Goal: Information Seeking & Learning: Learn about a topic

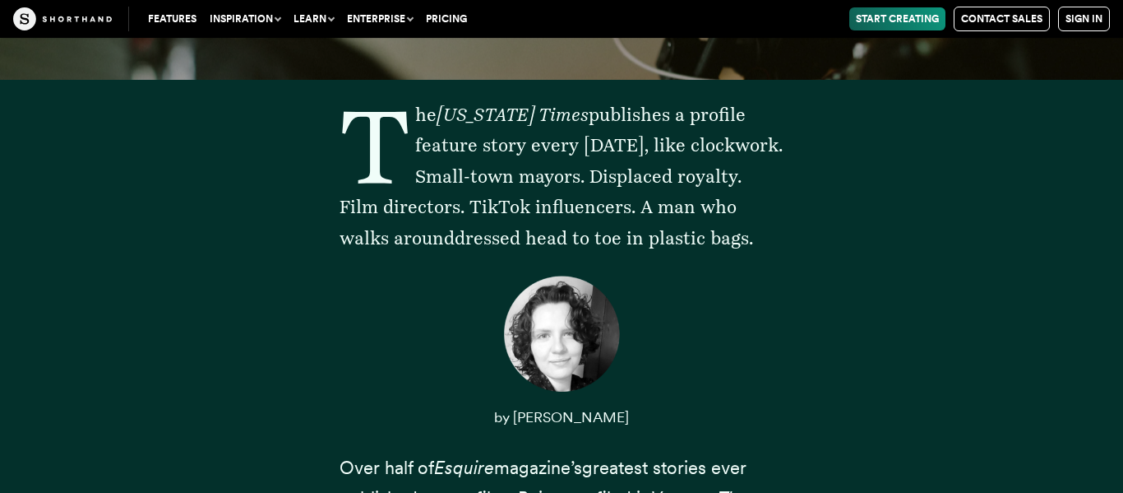
scroll to position [290, 0]
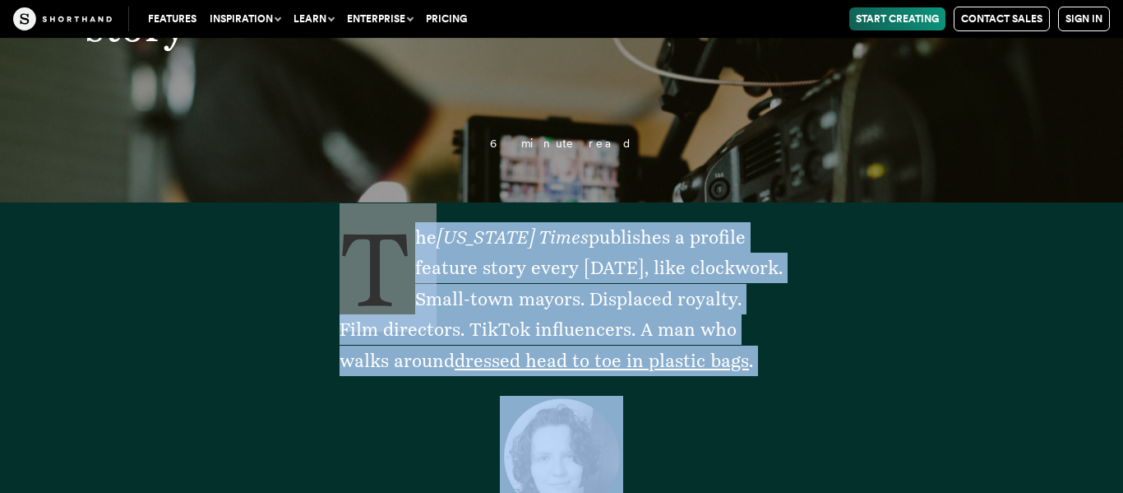
drag, startPoint x: 340, startPoint y: 257, endPoint x: 628, endPoint y: 424, distance: 333.4
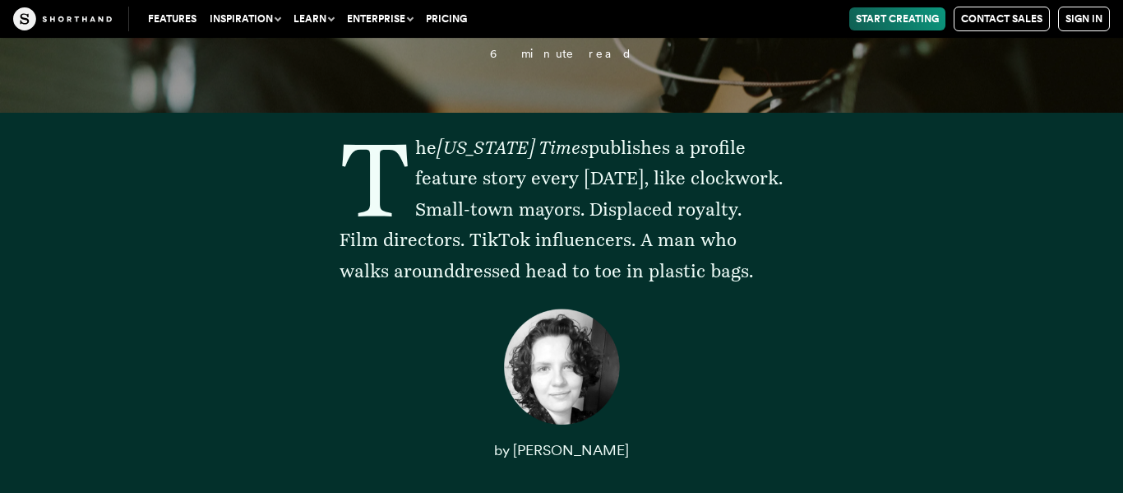
scroll to position [390, 0]
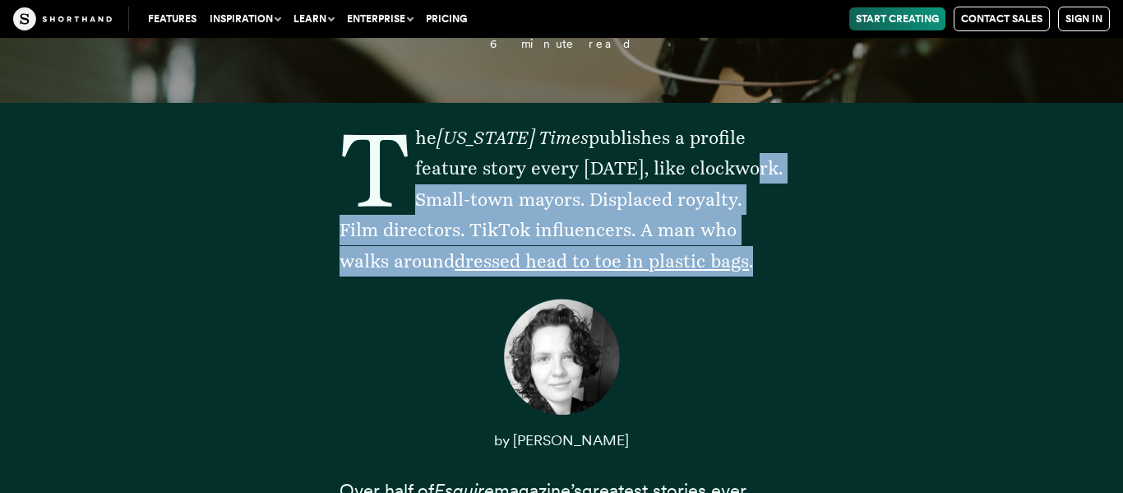
drag, startPoint x: 408, startPoint y: 300, endPoint x: 446, endPoint y: 204, distance: 103.4
click at [446, 204] on p "The [US_STATE] Times publishes a profile feature story every [DATE], like clock…" at bounding box center [562, 200] width 444 height 154
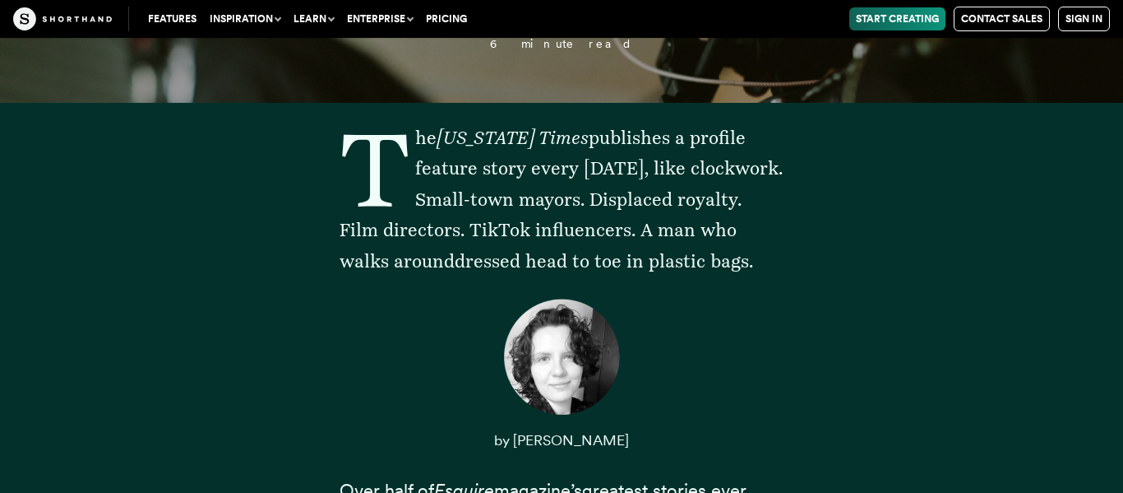
click at [422, 168] on span "The [US_STATE] Times publishes a profile feature story every [DATE], like clock…" at bounding box center [561, 199] width 443 height 145
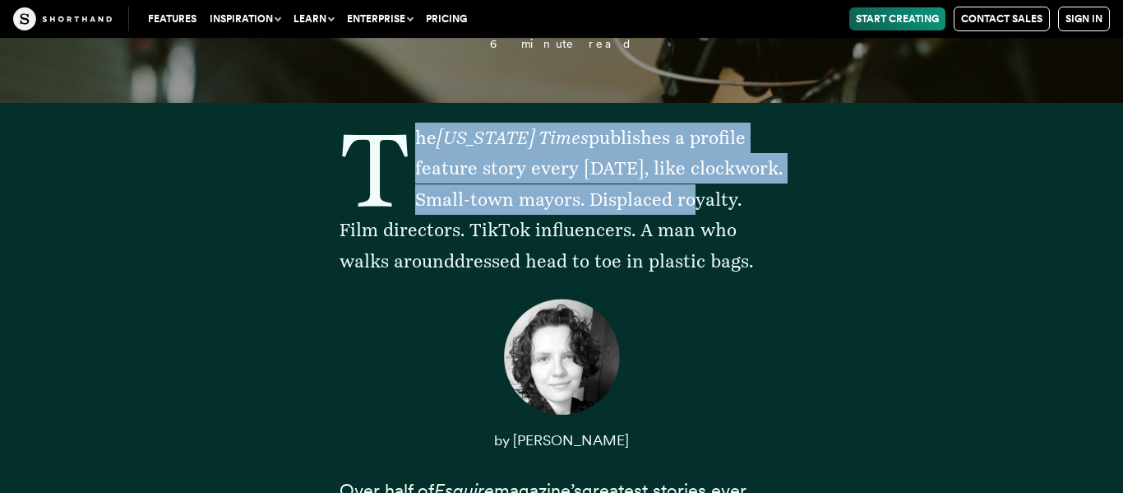
drag, startPoint x: 321, startPoint y: 146, endPoint x: 763, endPoint y: 214, distance: 447.6
click at [740, 263] on span "dressed head to toe in plastic bags" at bounding box center [602, 261] width 294 height 22
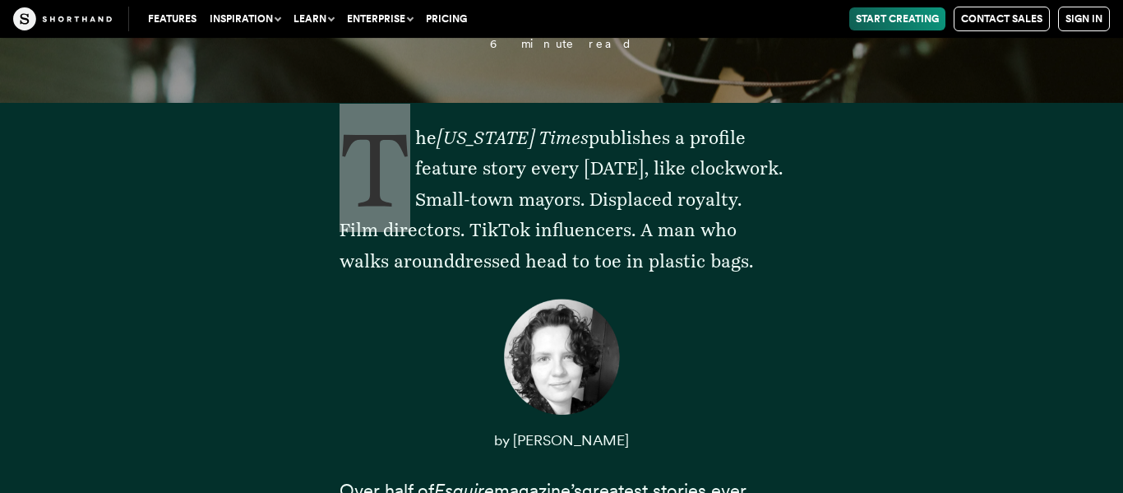
drag, startPoint x: 347, startPoint y: 136, endPoint x: 389, endPoint y: 133, distance: 42.0
click at [389, 133] on span "The [US_STATE] Times publishes a profile feature story every [DATE], like clock…" at bounding box center [561, 199] width 443 height 145
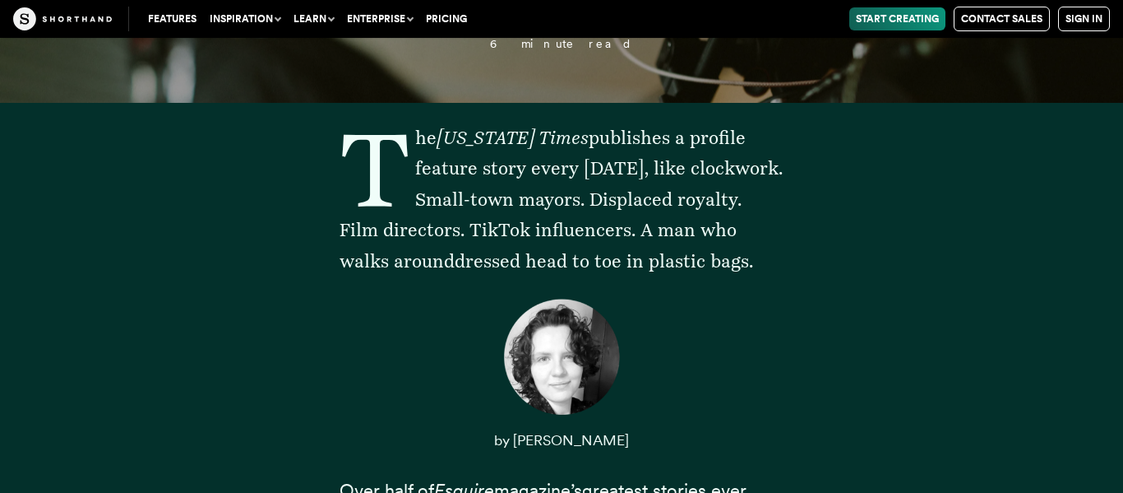
click at [344, 153] on span "The [US_STATE] Times publishes a profile feature story every [DATE], like clock…" at bounding box center [561, 199] width 443 height 145
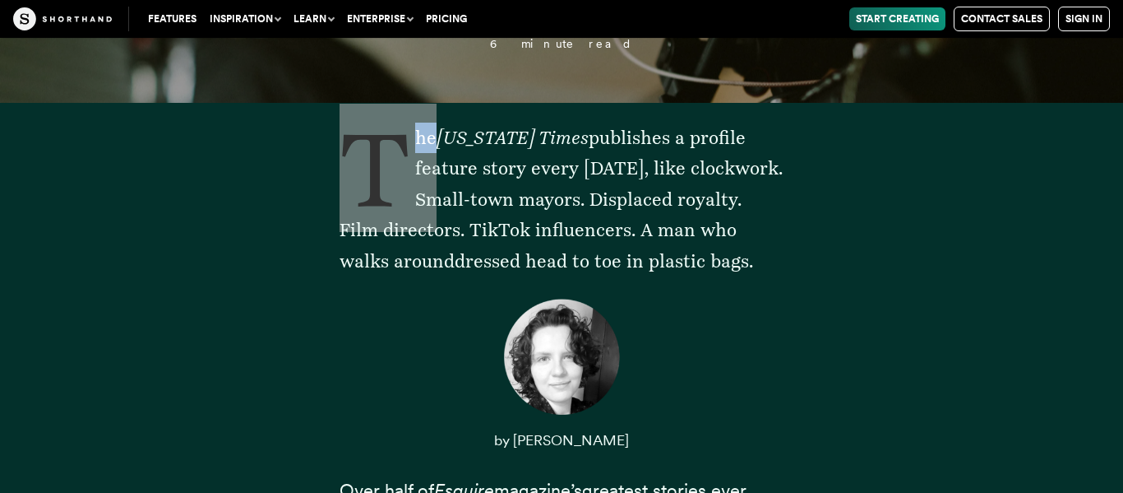
click at [344, 153] on span "The [US_STATE] Times publishes a profile feature story every [DATE], like clock…" at bounding box center [561, 199] width 443 height 145
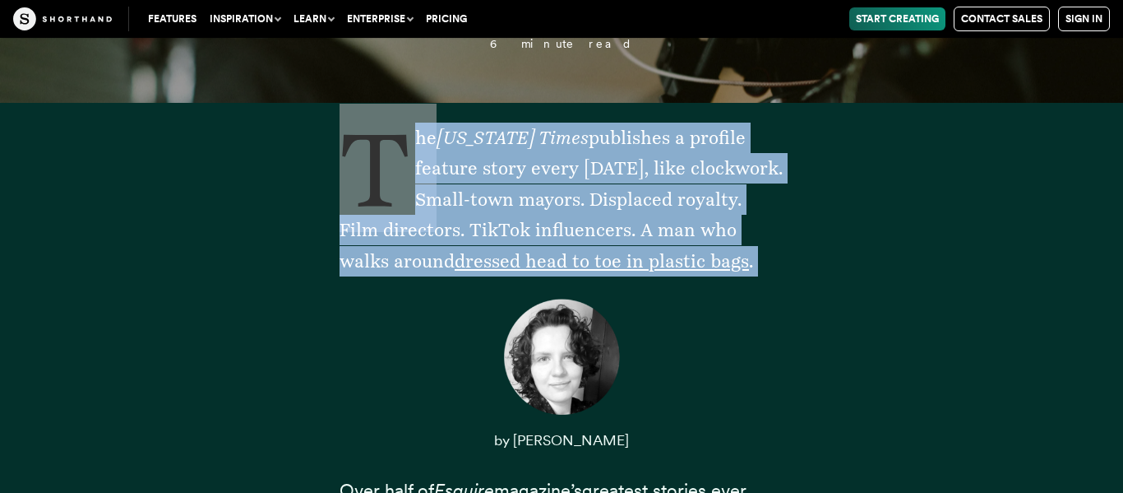
click at [344, 153] on span "The [US_STATE] Times publishes a profile feature story every [DATE], like clock…" at bounding box center [561, 199] width 443 height 145
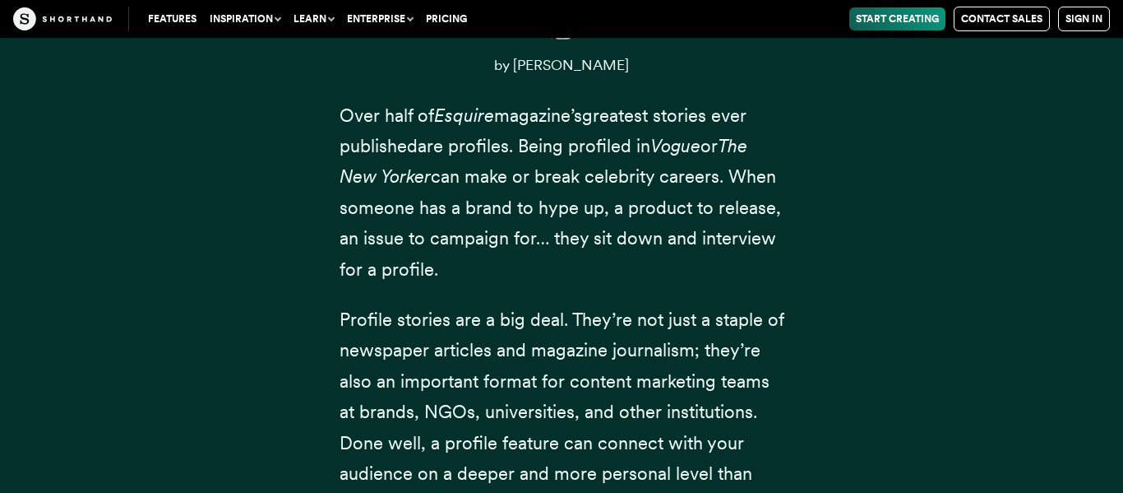
scroll to position [771, 0]
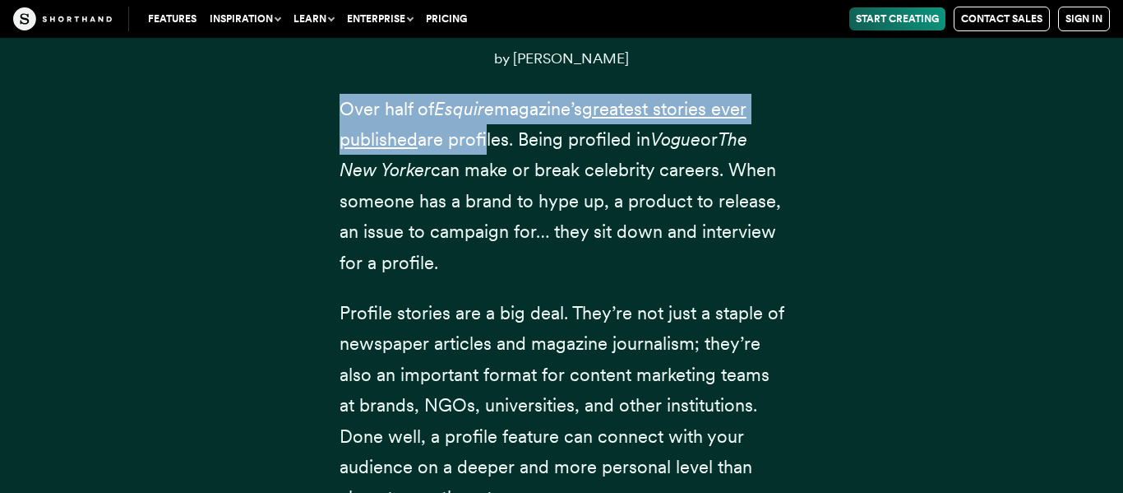
drag, startPoint x: 335, startPoint y: 136, endPoint x: 487, endPoint y: 167, distance: 155.3
click at [487, 167] on div "The [US_STATE] Times publishes a profile feature story every [DATE], like clock…" at bounding box center [562, 241] width 510 height 1000
click at [336, 136] on div "The [US_STATE] Times publishes a profile feature story every [DATE], like clock…" at bounding box center [562, 241] width 510 height 1000
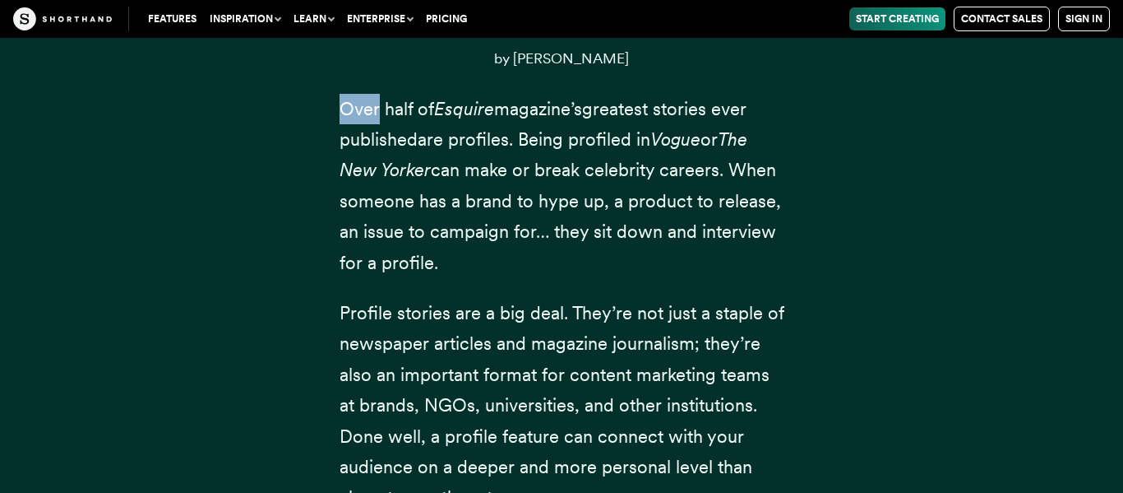
click at [336, 136] on div "The [US_STATE] Times publishes a profile feature story every [DATE], like clock…" at bounding box center [562, 241] width 510 height 1000
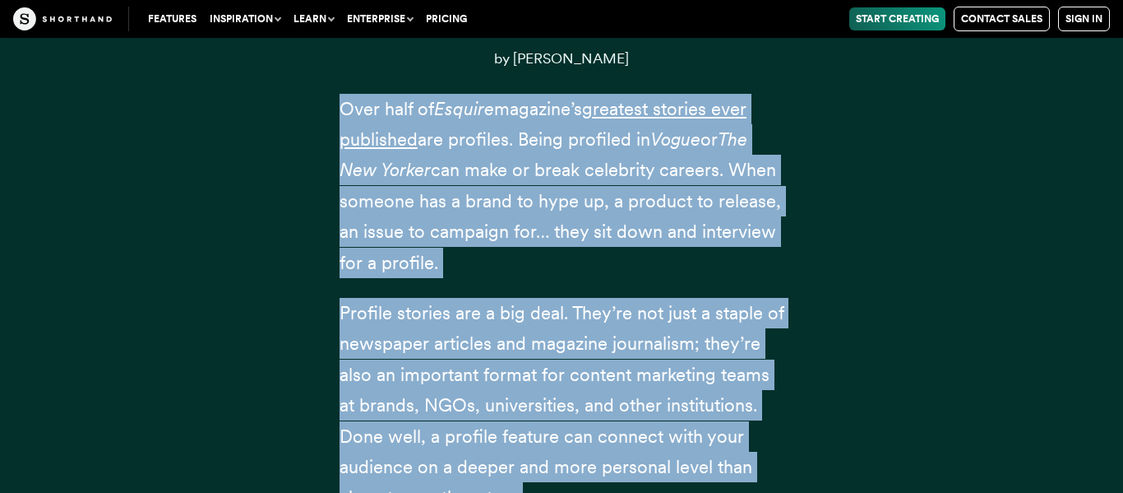
drag, startPoint x: 336, startPoint y: 136, endPoint x: 682, endPoint y: 331, distance: 397.7
click at [682, 331] on div "The [US_STATE] Times publishes a profile feature story every [DATE], like clock…" at bounding box center [562, 241] width 510 height 1000
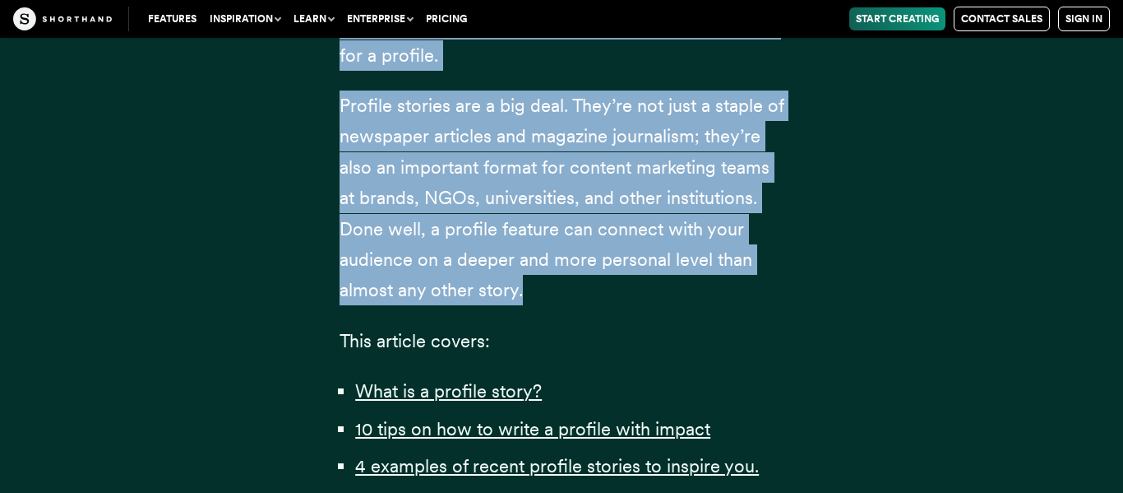
scroll to position [979, 0]
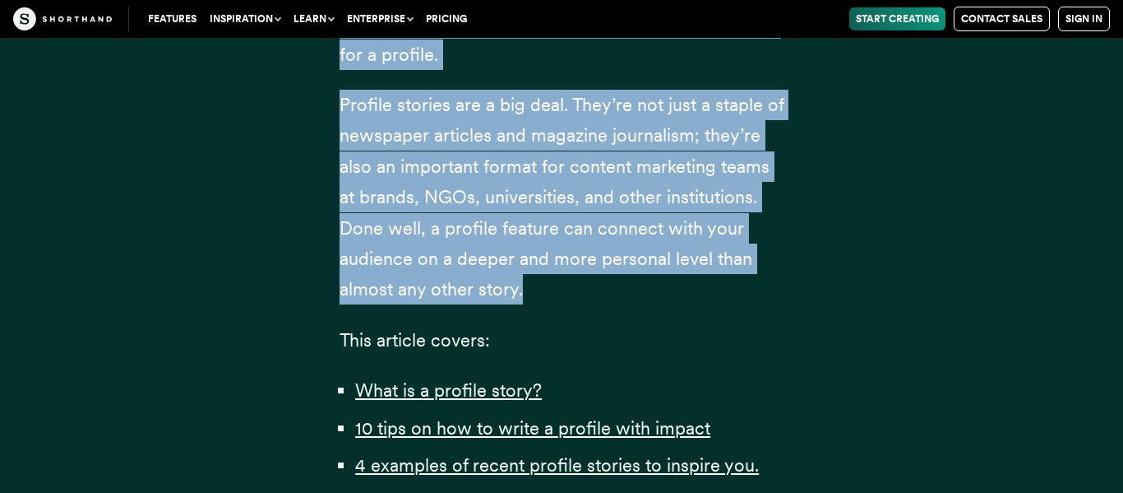
click at [528, 305] on p "Profile stories are a big deal. They’re not just a staple of newspaper articles…" at bounding box center [562, 197] width 444 height 215
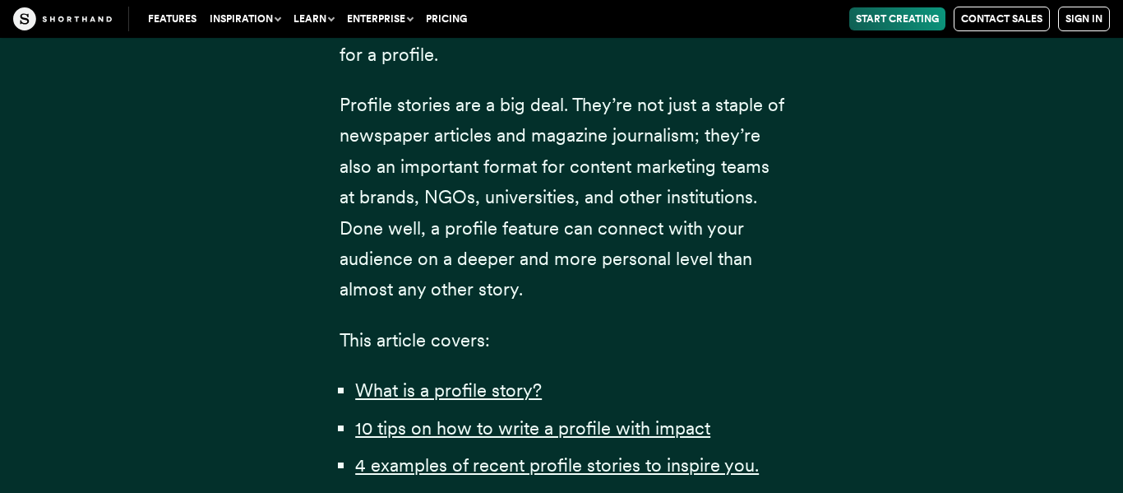
click at [528, 305] on p "Profile stories are a big deal. They’re not just a staple of newspaper articles…" at bounding box center [562, 197] width 444 height 215
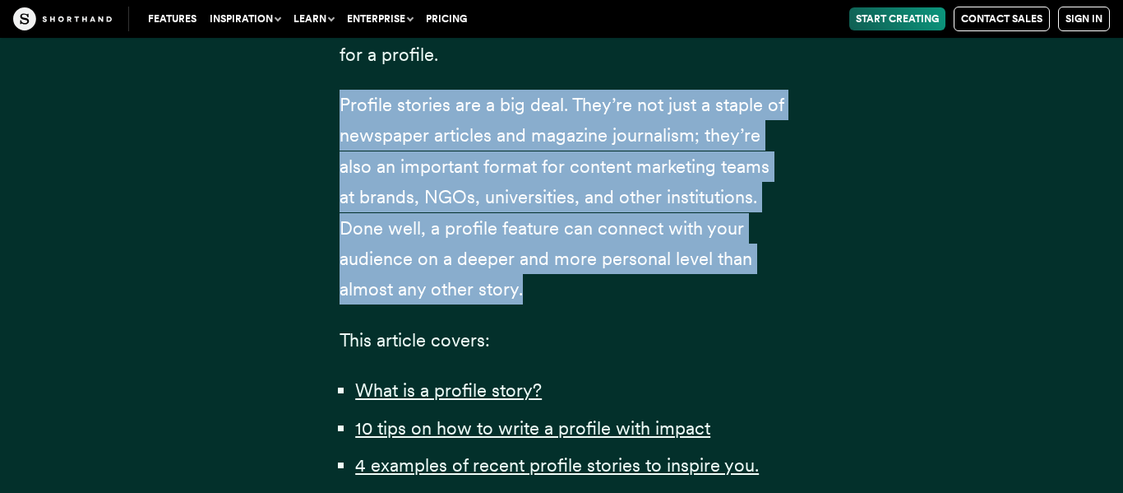
click at [528, 305] on p "Profile stories are a big deal. They’re not just a staple of newspaper articles…" at bounding box center [562, 197] width 444 height 215
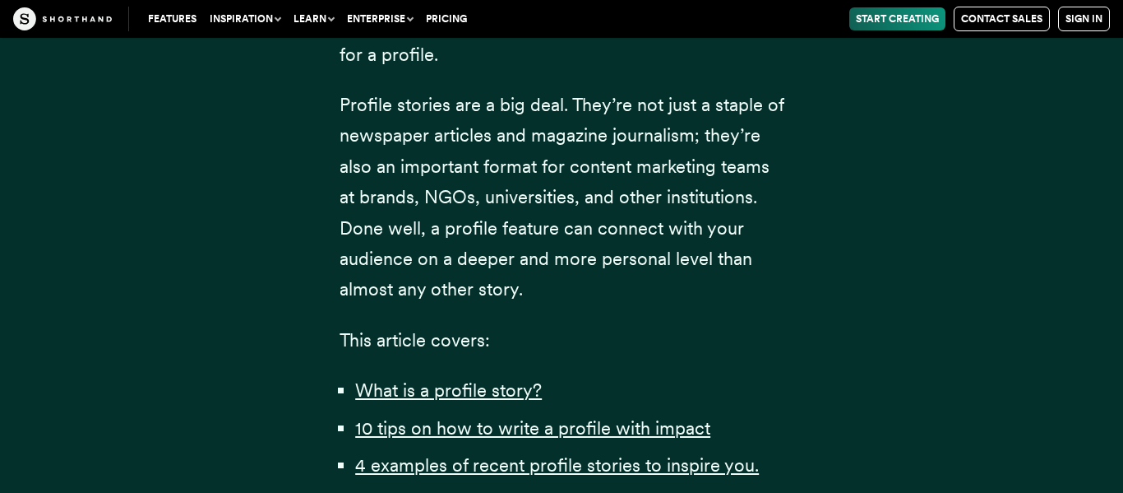
click at [528, 305] on p "Profile stories are a big deal. They’re not just a staple of newspaper articles…" at bounding box center [562, 197] width 444 height 215
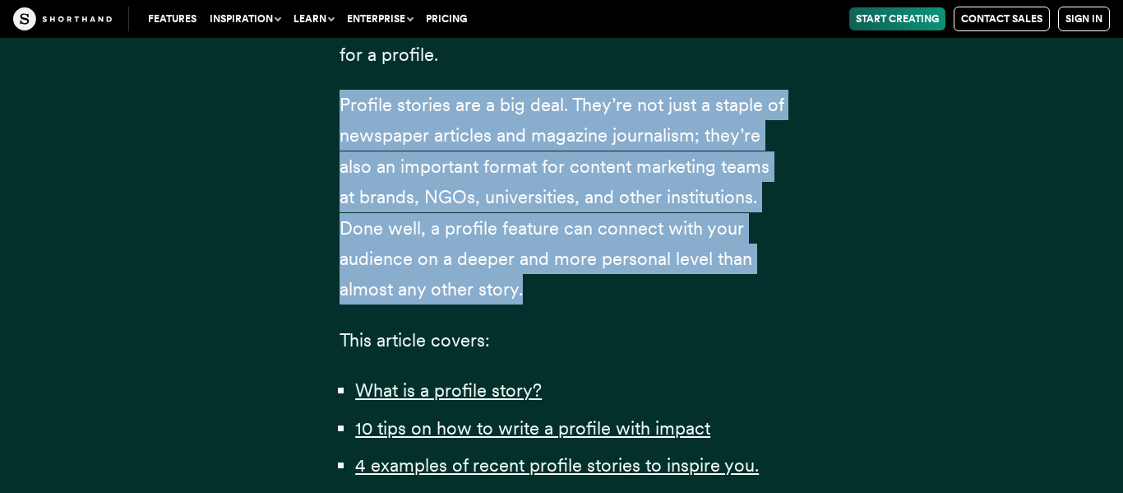
click at [528, 305] on p "Profile stories are a big deal. They’re not just a staple of newspaper articles…" at bounding box center [562, 197] width 444 height 215
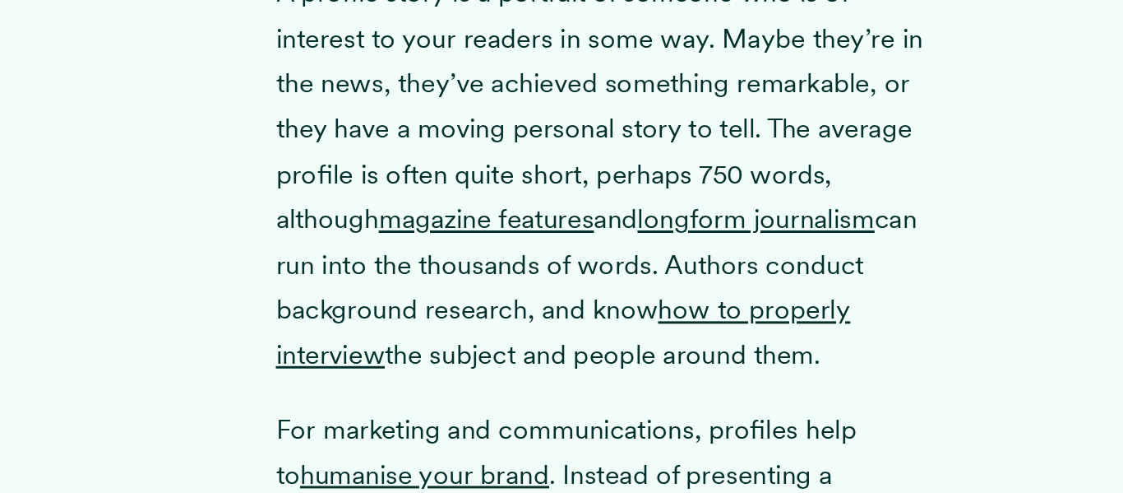
scroll to position [1980, 0]
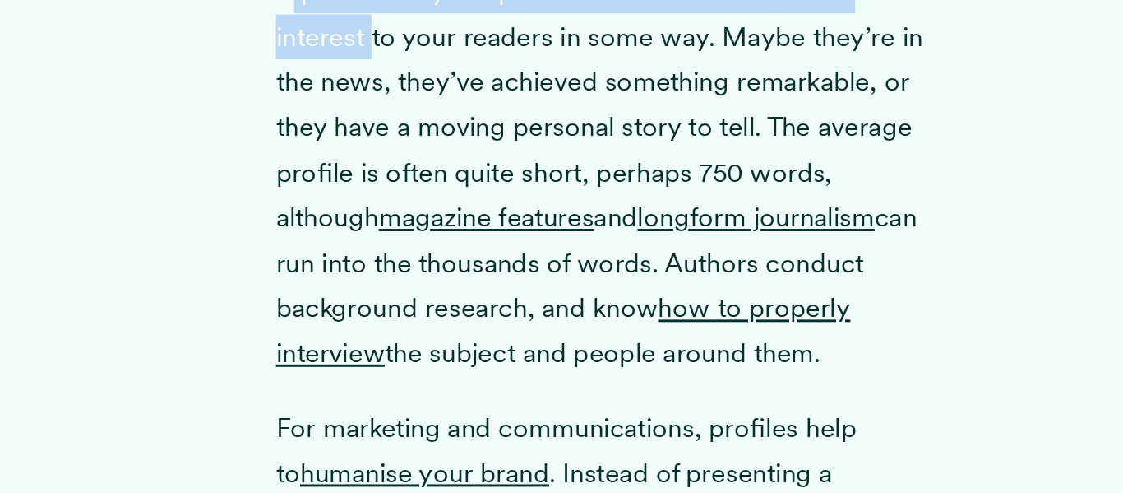
drag, startPoint x: 348, startPoint y: 173, endPoint x: 393, endPoint y: 195, distance: 50.0
click at [393, 195] on p "A profile story is a portrait of someone who is of interest to your readers in …" at bounding box center [562, 274] width 444 height 277
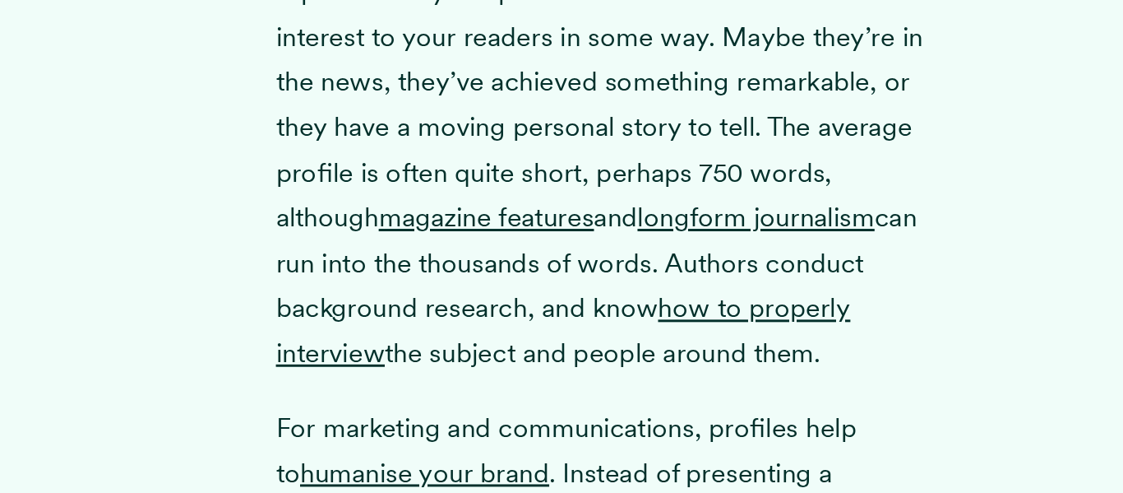
drag, startPoint x: 334, startPoint y: 182, endPoint x: 715, endPoint y: 433, distance: 456.6
copy p "A profile story is a portrait of someone who is of interest to your readers in …"
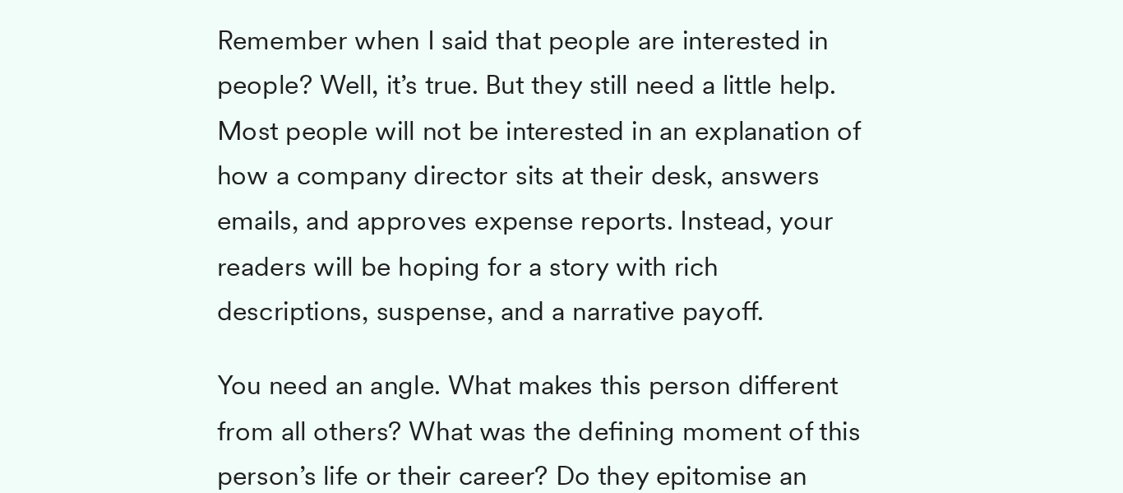
scroll to position [4783, 0]
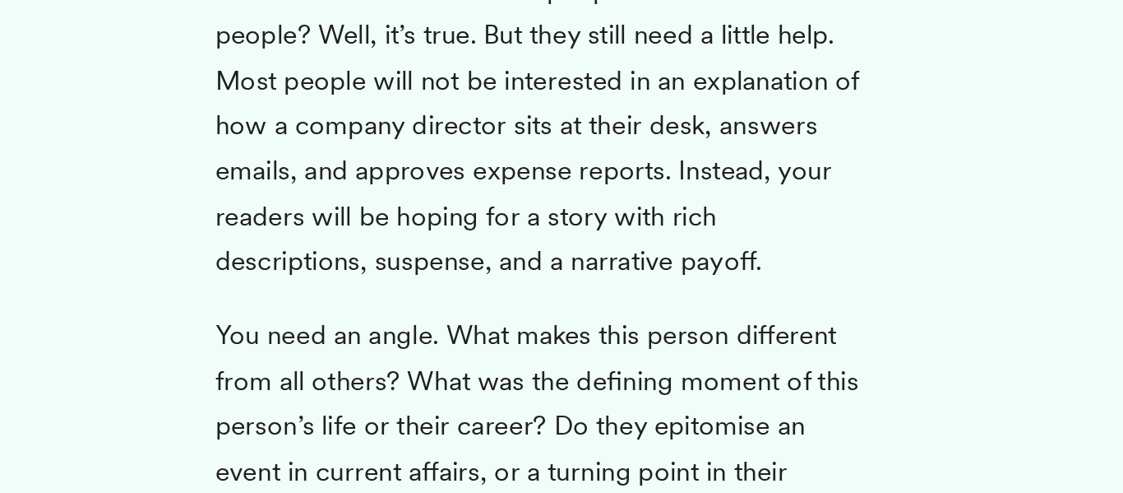
click at [549, 192] on p "Remember when I said that people are interested in people? Well, it’s true. But…" at bounding box center [562, 243] width 444 height 215
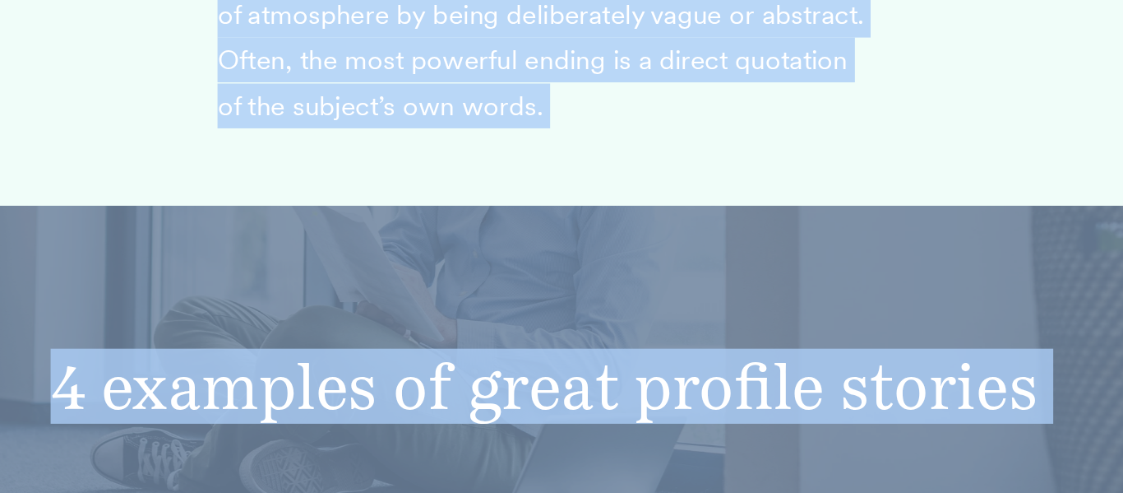
drag, startPoint x: 340, startPoint y: 144, endPoint x: 625, endPoint y: 518, distance: 470.0
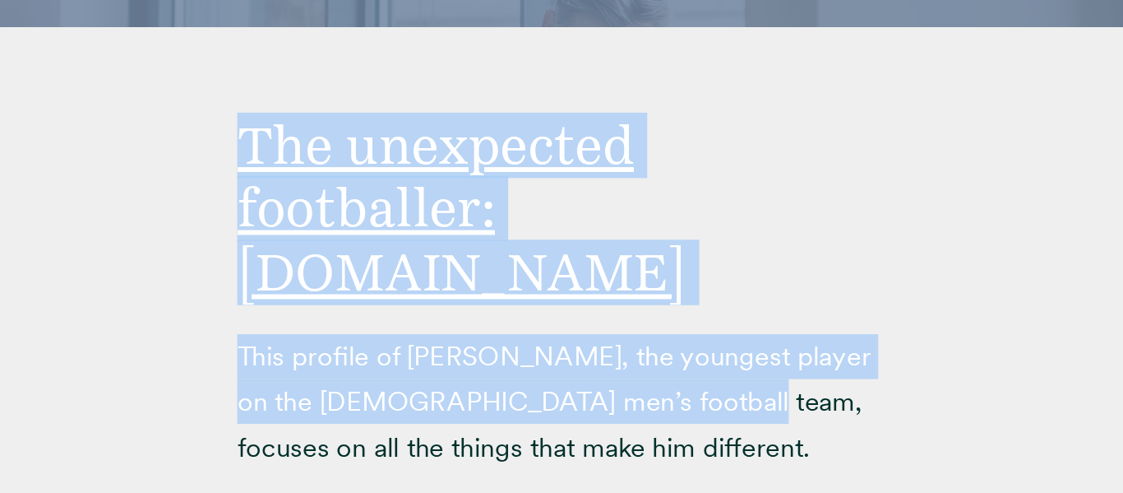
scroll to position [9997, 0]
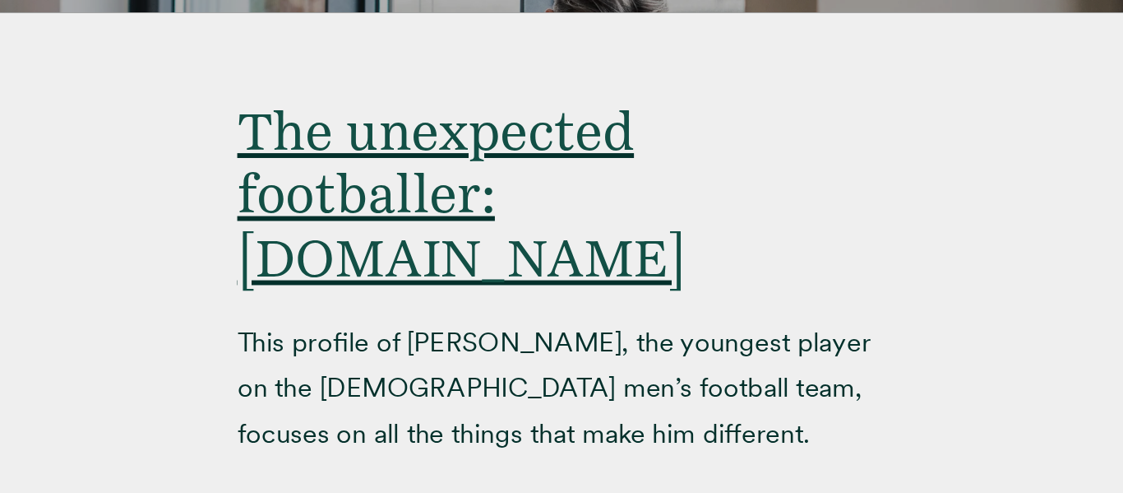
click at [320, 334] on div "The unexpected footballer: [DOMAIN_NAME] This profile of [PERSON_NAME], the you…" at bounding box center [562, 445] width 510 height 558
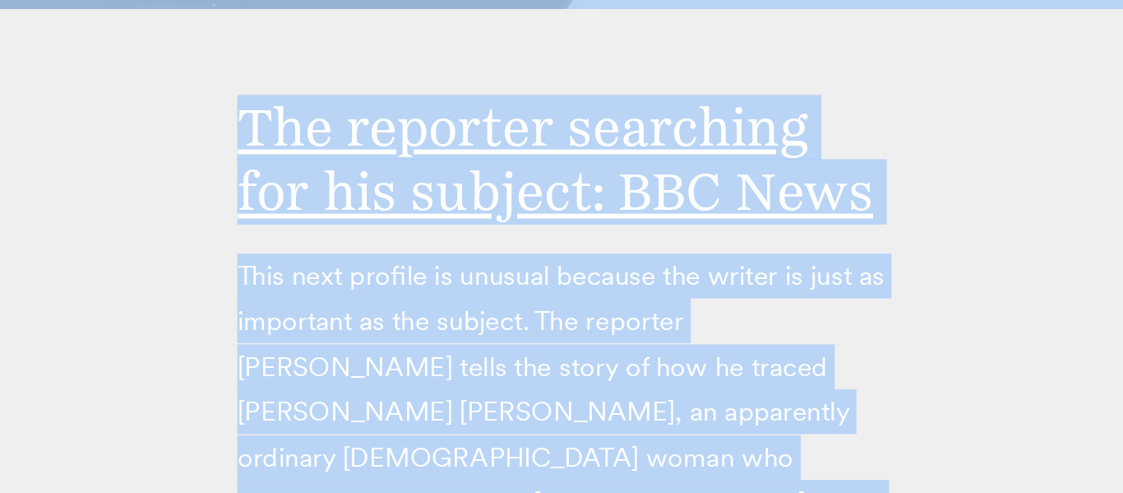
drag, startPoint x: 323, startPoint y: 281, endPoint x: 601, endPoint y: 516, distance: 363.5
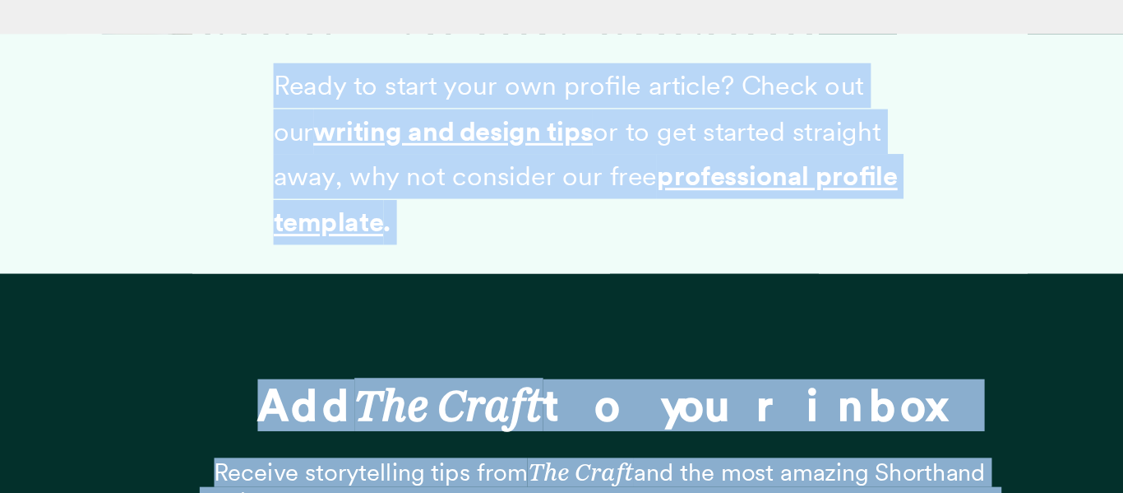
scroll to position [16357, 0]
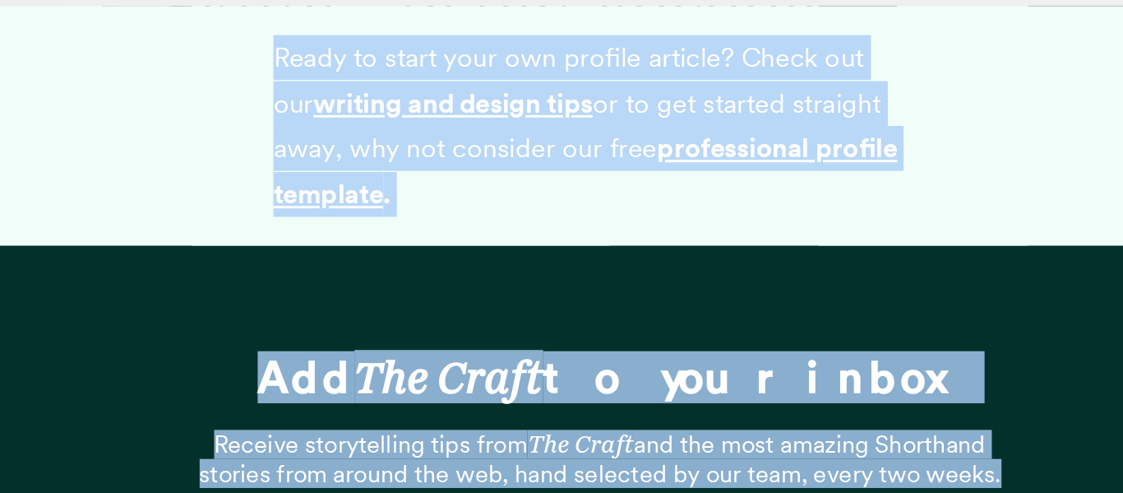
drag, startPoint x: 318, startPoint y: 305, endPoint x: 532, endPoint y: 511, distance: 296.6
